Goal: Navigation & Orientation: Understand site structure

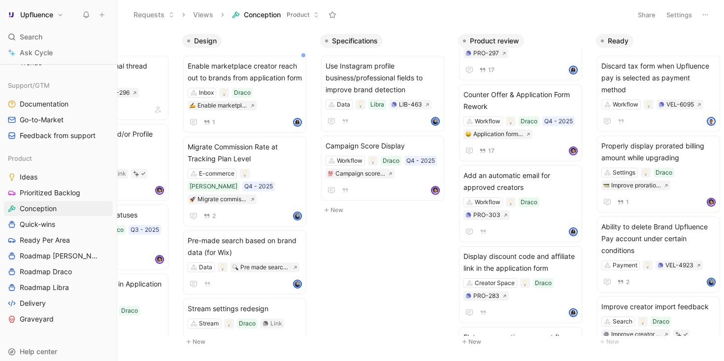
scroll to position [133, 0]
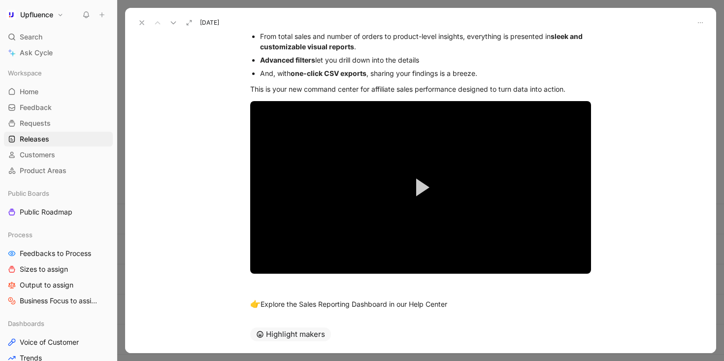
scroll to position [163, 0]
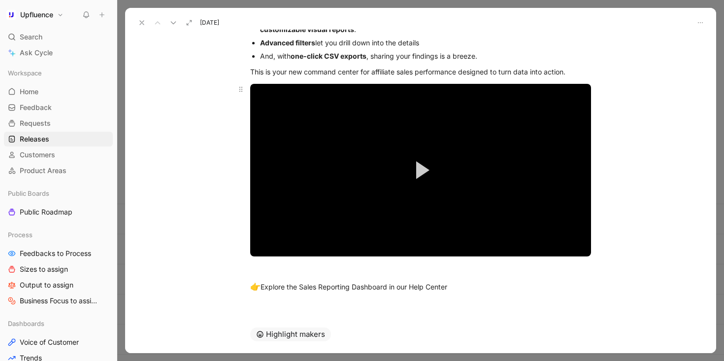
click at [398, 149] on button "Play Video" at bounding box center [420, 170] width 44 height 44
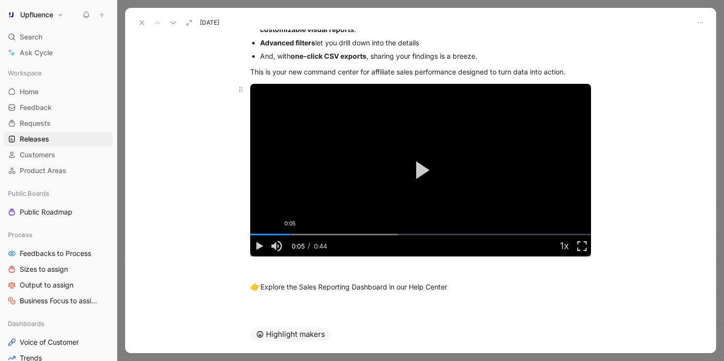
click at [287, 233] on div "Loaded : 43.35% 0:05 0:05" at bounding box center [420, 233] width 341 height 1
click at [318, 233] on div "Loaded : 43.35% 0:06 0:05" at bounding box center [420, 233] width 341 height 1
click at [355, 233] on div "0:13" at bounding box center [355, 233] width 0 height 1
click at [370, 235] on div "Loaded : 61.92% 0:15 0:14" at bounding box center [420, 233] width 341 height 1
click at [396, 239] on div "Video Player" at bounding box center [442, 245] width 227 height 21
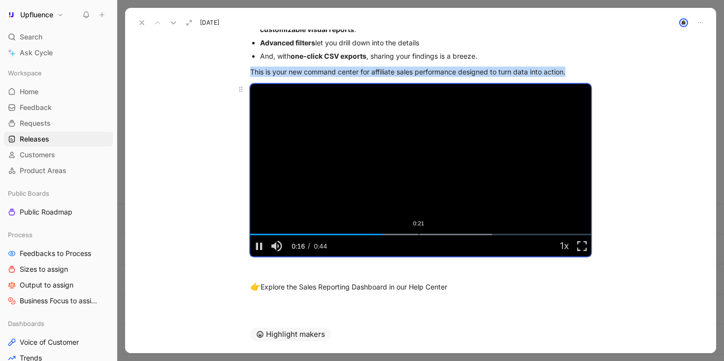
click at [416, 233] on div "Loaded : 70.92% 0:21 0:17" at bounding box center [420, 233] width 341 height 1
click at [444, 234] on div "Loaded : 79.93% 0:25 0:22" at bounding box center [420, 233] width 341 height 1
click at [468, 234] on div "Loaded : 90.06% 0:28 0:26" at bounding box center [420, 233] width 341 height 1
click at [497, 235] on div "Loaded : 100.00% 0:31 0:28" at bounding box center [420, 233] width 341 height 1
click at [520, 234] on div "Loaded : 100.00% 0:34 0:32" at bounding box center [420, 233] width 341 height 1
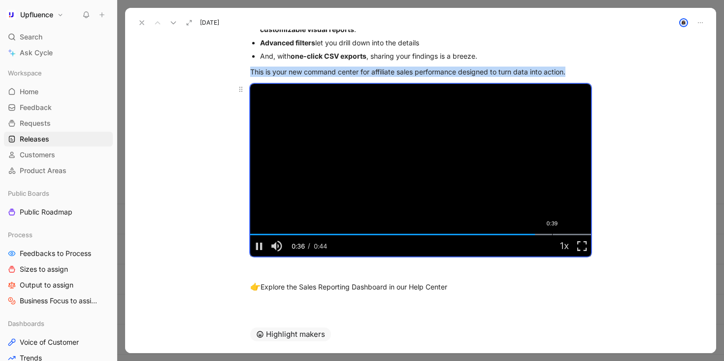
click at [549, 233] on div "Loaded : 100.00% 0:39 0:36" at bounding box center [420, 233] width 341 height 1
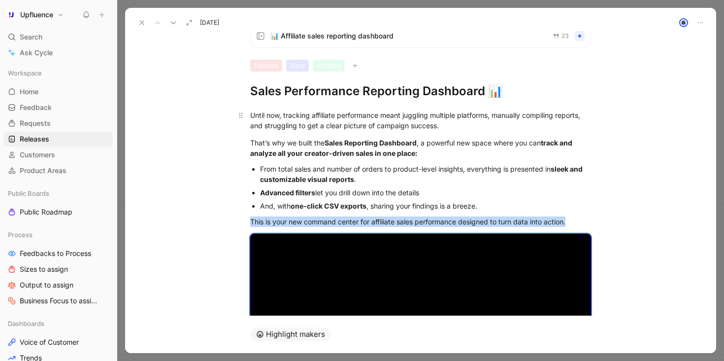
scroll to position [0, 0]
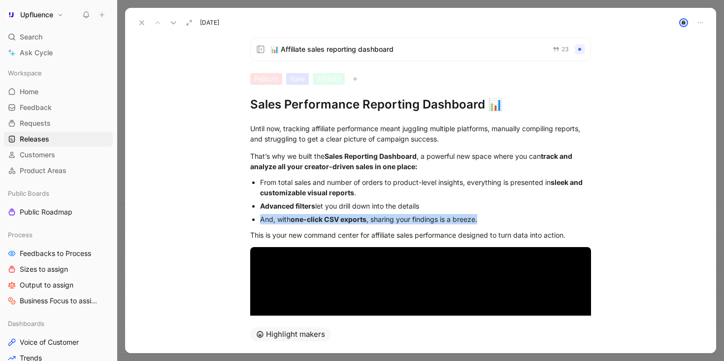
drag, startPoint x: 488, startPoint y: 220, endPoint x: 251, endPoint y: 212, distance: 237.0
click at [251, 212] on ul "From total sales and number of orders to product-level insights, everything is …" at bounding box center [420, 200] width 378 height 50
click at [282, 221] on div "And, with one-click CSV exports , sharing your findings is a breeze." at bounding box center [425, 219] width 331 height 10
click at [137, 21] on button at bounding box center [142, 23] width 14 height 14
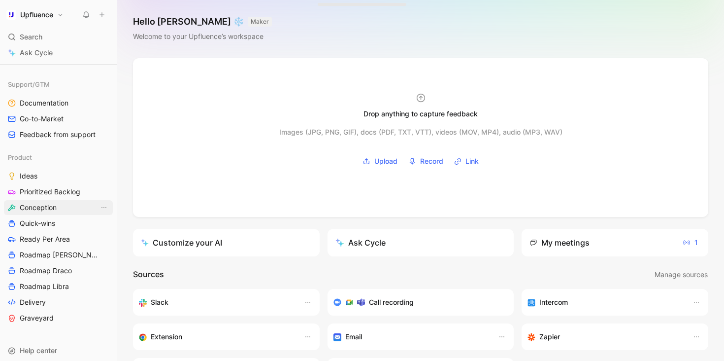
scroll to position [305, 0]
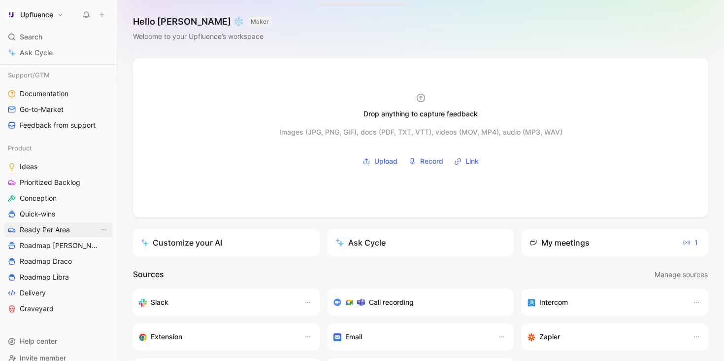
click at [49, 231] on span "Ready Per Area" at bounding box center [45, 230] width 50 height 10
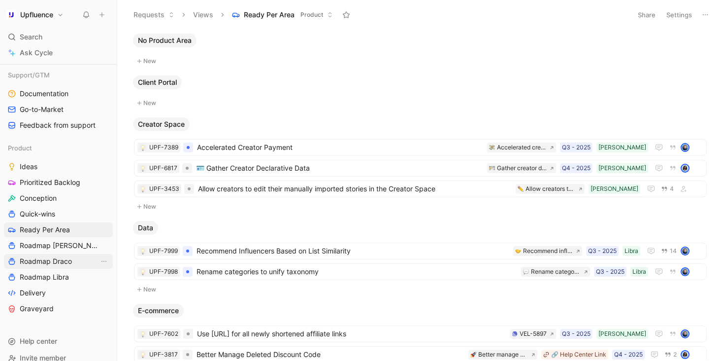
click at [59, 260] on span "Roadmap Draco" at bounding box center [46, 261] width 52 height 10
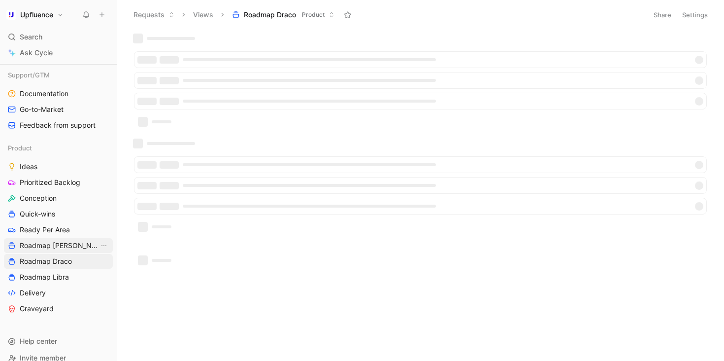
click at [56, 251] on link "Roadmap [PERSON_NAME]" at bounding box center [58, 245] width 109 height 15
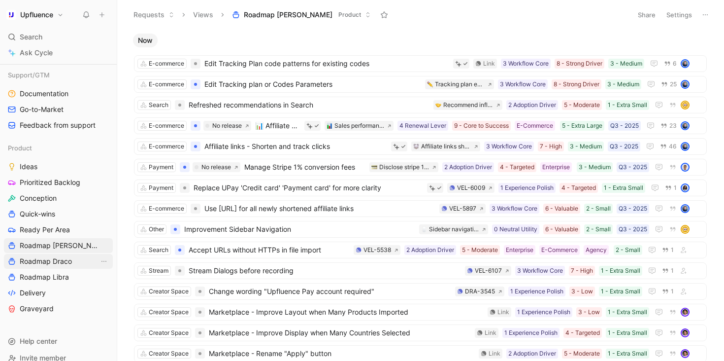
click at [65, 263] on span "Roadmap Draco" at bounding box center [46, 261] width 52 height 10
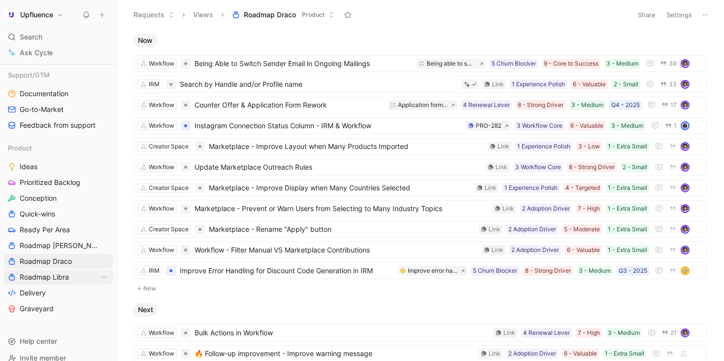
click at [57, 274] on span "Roadmap Libra" at bounding box center [44, 277] width 49 height 10
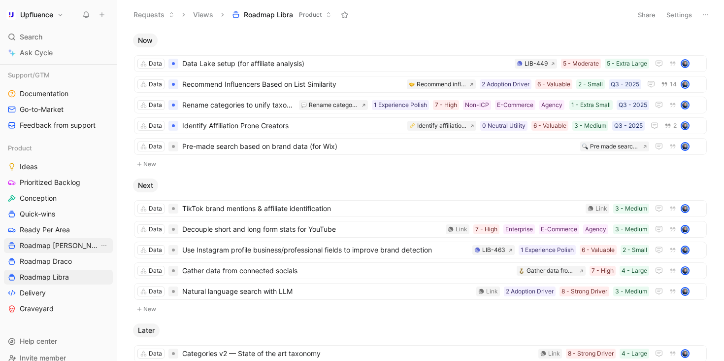
scroll to position [317, 0]
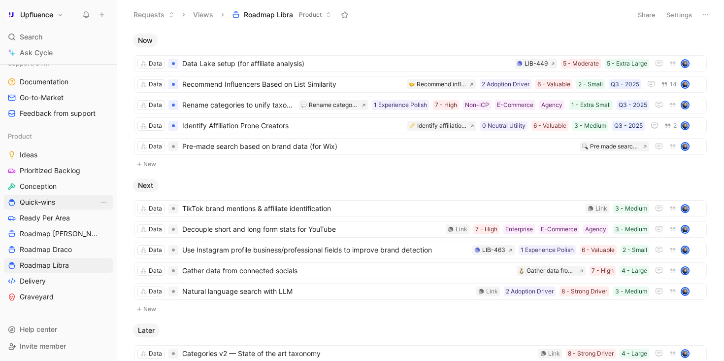
click at [67, 202] on link "Quick-wins" at bounding box center [58, 202] width 109 height 15
